Goal: Task Accomplishment & Management: Manage account settings

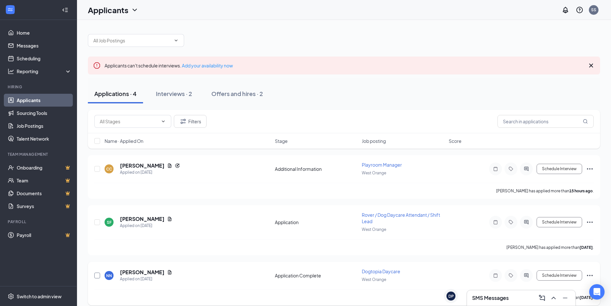
click at [98, 276] on input "checkbox" at bounding box center [97, 275] width 6 height 6
checkbox input "true"
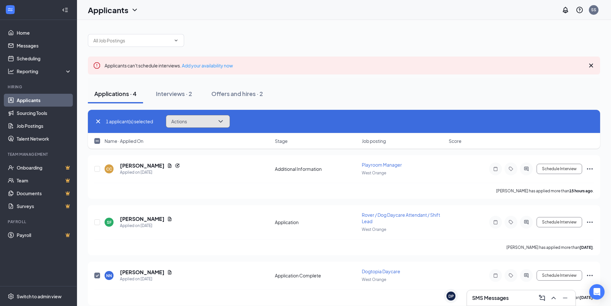
click at [224, 120] on icon "ChevronDown" at bounding box center [221, 121] width 8 height 8
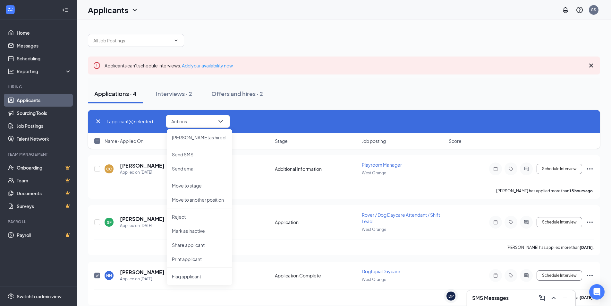
click at [303, 94] on div "Applications · 4 Interviews · 2 Offers and hires · 2" at bounding box center [344, 93] width 512 height 19
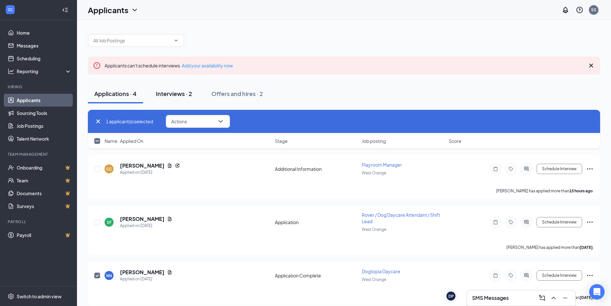
click at [181, 95] on div "Interviews · 2" at bounding box center [174, 94] width 36 height 8
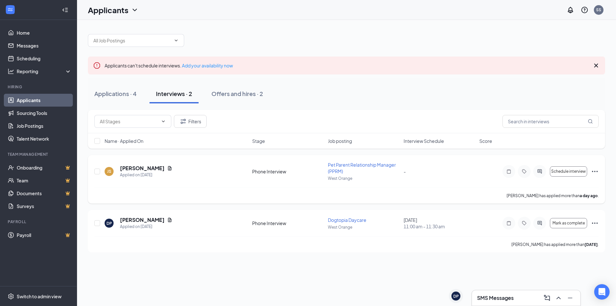
click at [597, 171] on icon "Ellipses" at bounding box center [595, 171] width 6 height 1
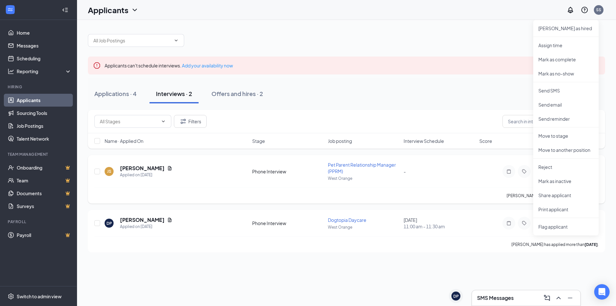
click at [473, 190] on div "[PERSON_NAME] has applied more than a day ago ." at bounding box center [346, 195] width 504 height 16
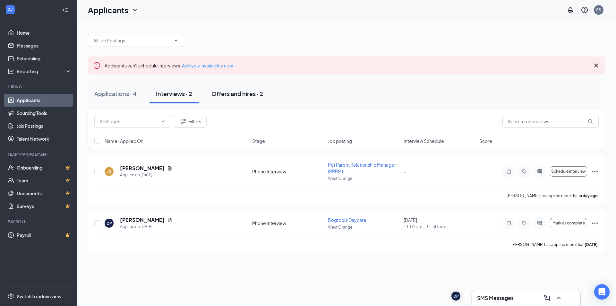
click at [244, 94] on div "Offers and hires · 2" at bounding box center [237, 94] width 52 height 8
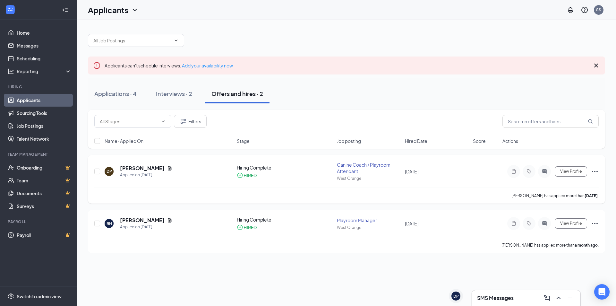
click at [594, 173] on icon "Ellipses" at bounding box center [595, 171] width 8 height 8
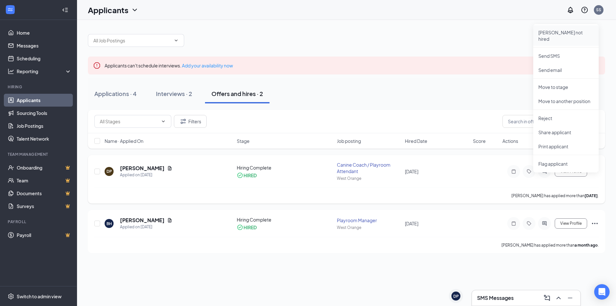
click at [559, 31] on p "[PERSON_NAME] not hired" at bounding box center [565, 35] width 55 height 13
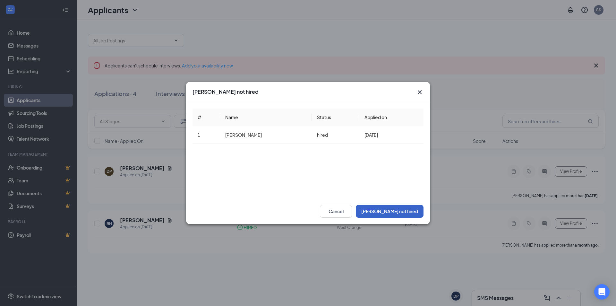
click at [405, 211] on button "[PERSON_NAME] not hired" at bounding box center [390, 211] width 68 height 13
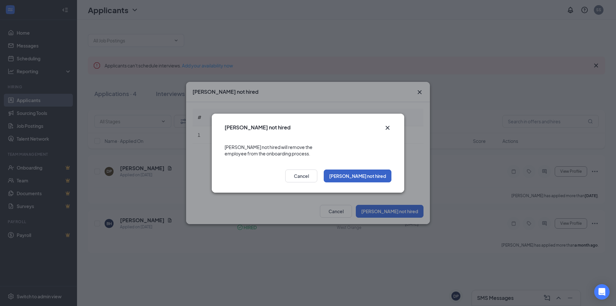
click at [364, 173] on button "[PERSON_NAME] not hired" at bounding box center [358, 175] width 68 height 13
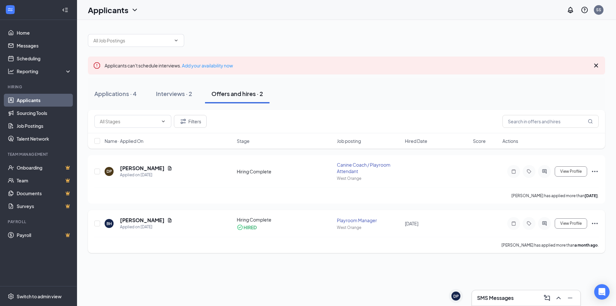
click at [595, 222] on icon "Ellipses" at bounding box center [595, 223] width 8 height 8
click at [404, 96] on div "Applications · 4 Interviews · 2 Offers and hires · 2" at bounding box center [346, 93] width 517 height 19
click at [407, 139] on span "Hired Date" at bounding box center [416, 141] width 22 height 6
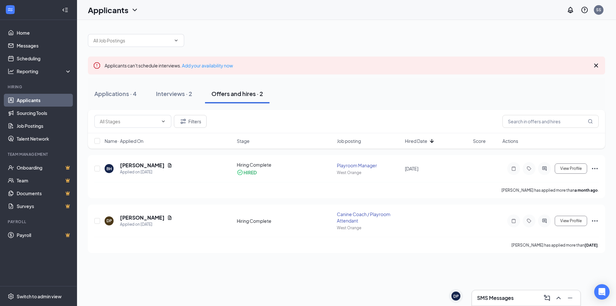
click at [348, 139] on span "Job posting" at bounding box center [349, 141] width 24 height 6
click at [237, 140] on span "Stage" at bounding box center [243, 141] width 13 height 6
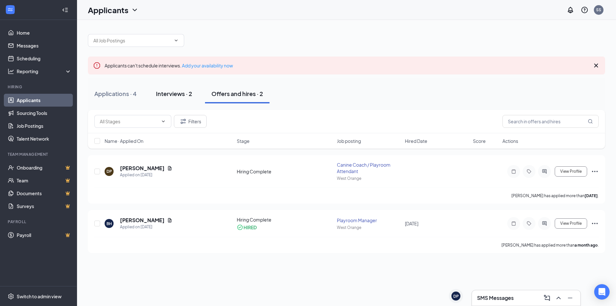
click at [170, 95] on div "Interviews · 2" at bounding box center [174, 94] width 36 height 8
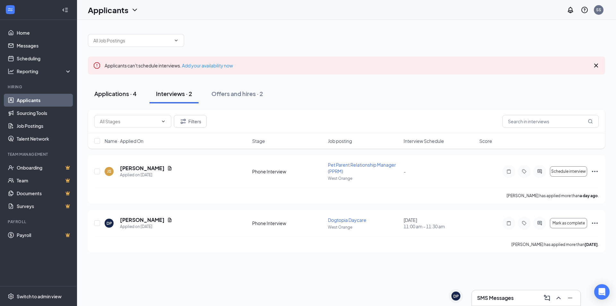
click at [118, 97] on div "Applications · 4" at bounding box center [115, 94] width 42 height 8
